Goal: Information Seeking & Learning: Learn about a topic

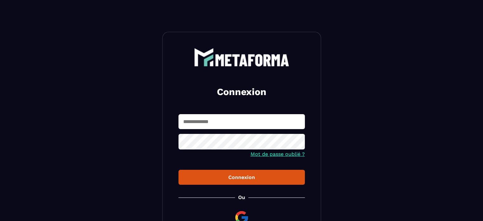
click at [228, 124] on input "text" at bounding box center [241, 121] width 126 height 15
type input "**********"
click at [295, 144] on icon at bounding box center [297, 142] width 7 height 6
click at [261, 176] on div "Connexion" at bounding box center [241, 177] width 116 height 6
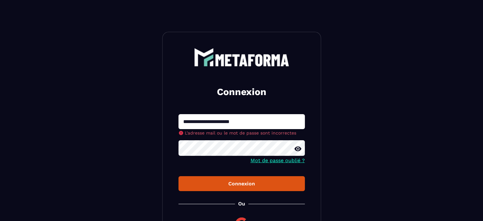
click at [218, 184] on button "Connexion" at bounding box center [241, 183] width 126 height 15
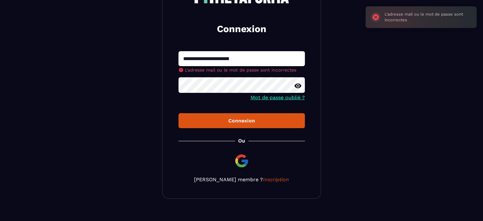
scroll to position [63, 0]
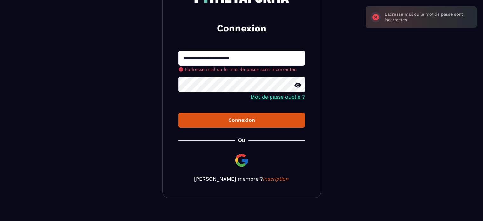
click at [242, 162] on img at bounding box center [241, 159] width 15 height 15
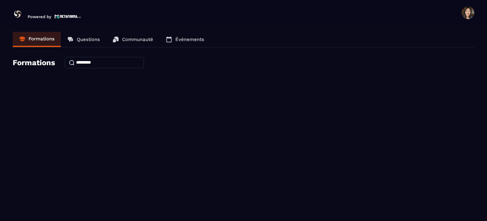
click at [38, 40] on p "Formations" at bounding box center [42, 39] width 26 height 6
click at [88, 59] on input at bounding box center [104, 62] width 79 height 11
click at [52, 62] on h4 "Formations" at bounding box center [34, 62] width 43 height 9
click at [86, 40] on p "Questions" at bounding box center [88, 39] width 23 height 6
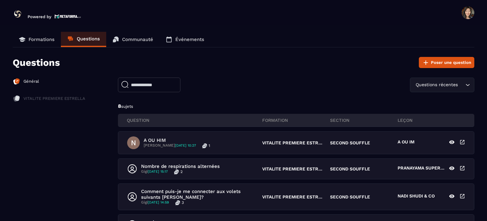
click at [33, 43] on link "Formations" at bounding box center [37, 39] width 48 height 15
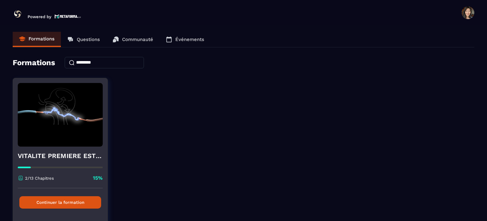
click at [54, 204] on button "Continuer la formation" at bounding box center [60, 202] width 82 height 12
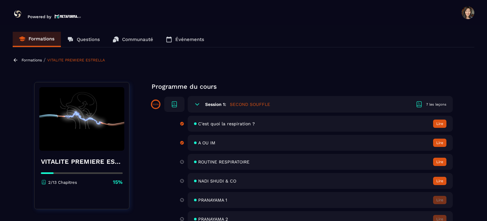
click at [225, 162] on span "ROUTINE RESPIRATOIRE" at bounding box center [223, 161] width 51 height 5
